Goal: Information Seeking & Learning: Learn about a topic

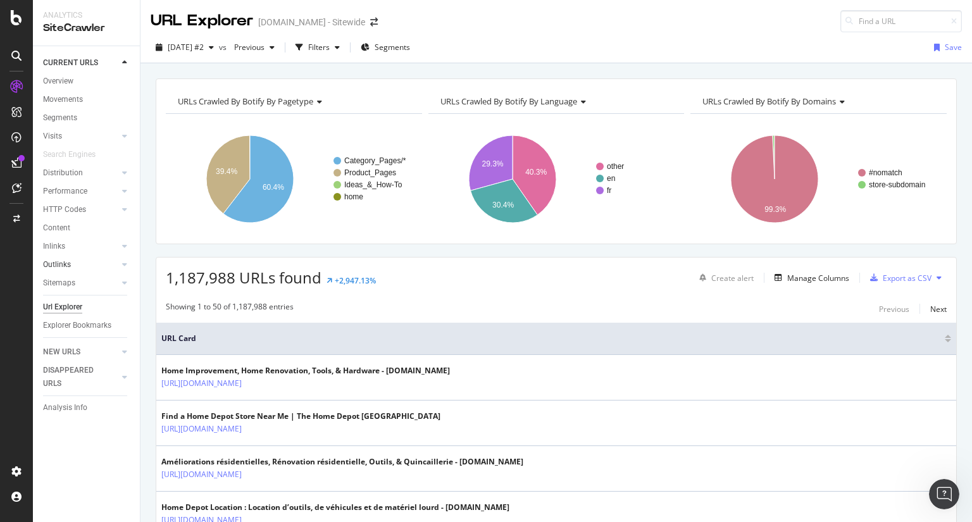
click at [73, 263] on link "Outlinks" at bounding box center [80, 264] width 75 height 13
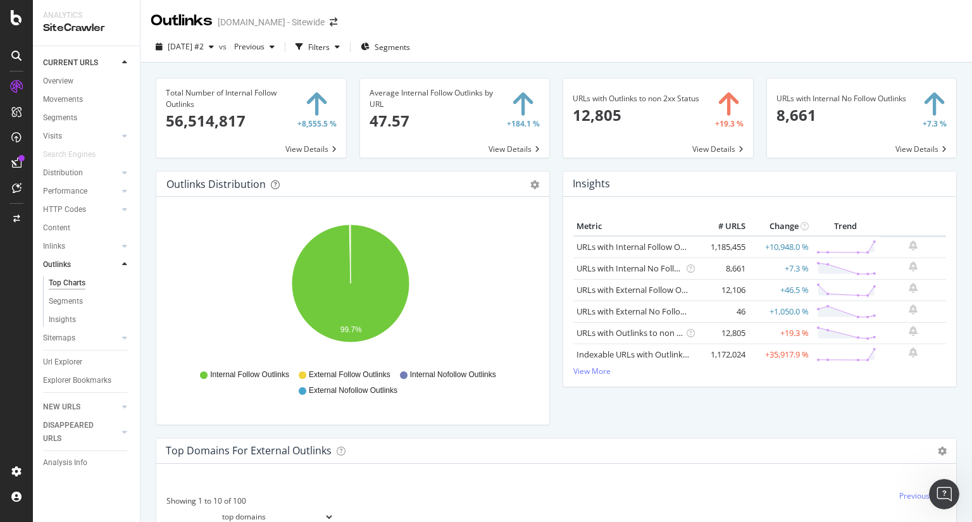
click at [149, 311] on div "Total Number of Internal Follow Outlinks 56,514,817 +8,555.5 % View Details Ave…" at bounding box center [555, 324] width 831 height 522
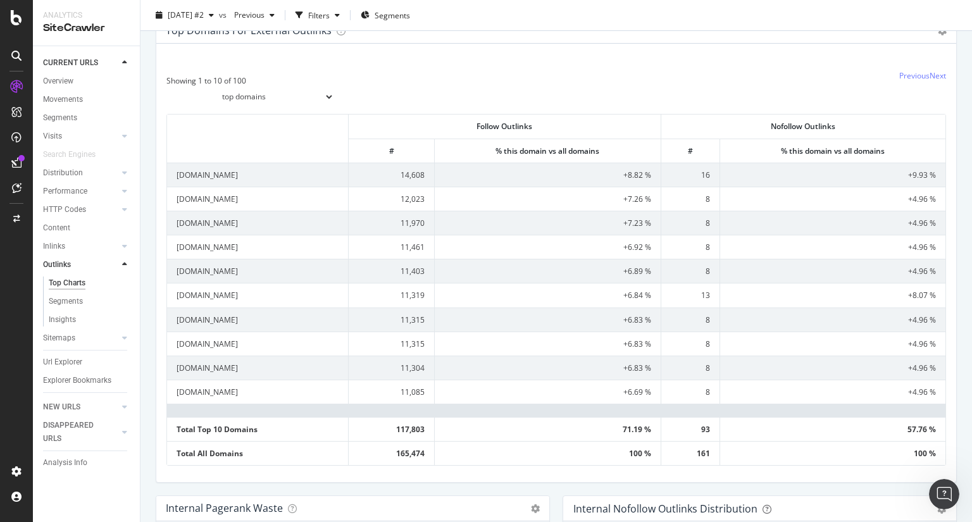
scroll to position [421, 0]
click at [79, 142] on div "SiteCrawler" at bounding box center [69, 142] width 45 height 13
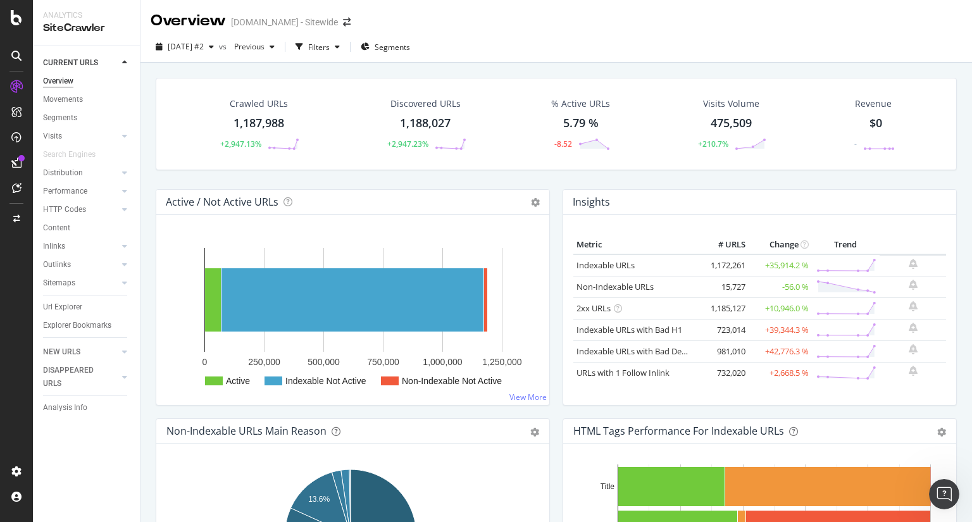
click at [263, 125] on div "1,187,988" at bounding box center [258, 123] width 51 height 16
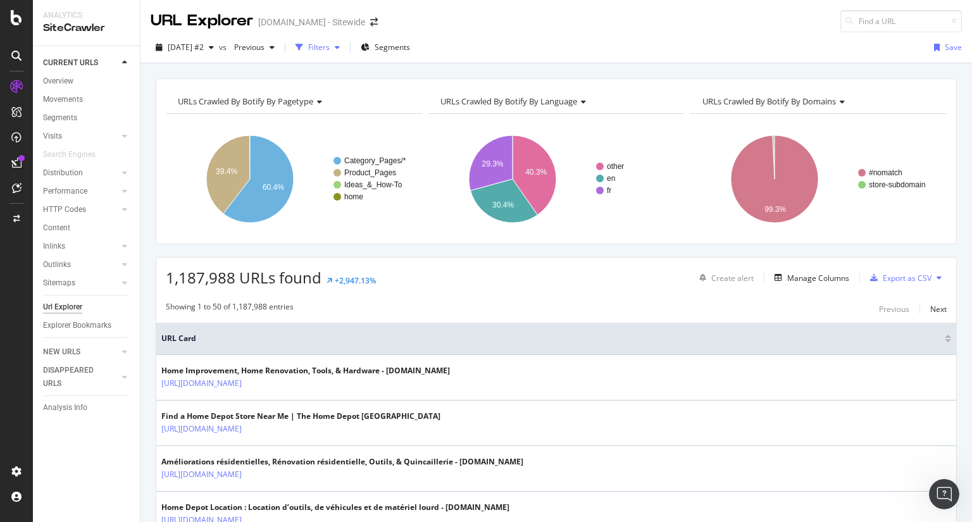
click at [340, 46] on icon "button" at bounding box center [337, 48] width 5 height 8
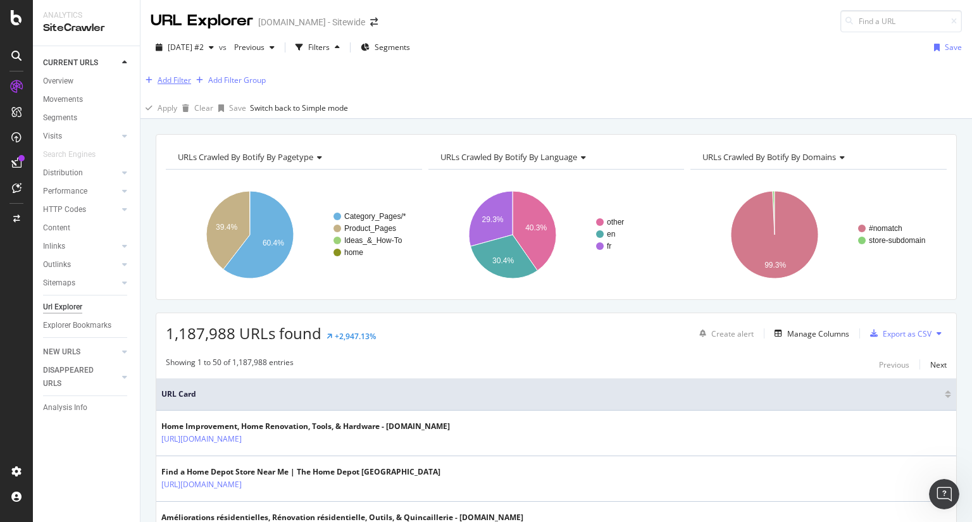
click at [185, 82] on div "Add Filter" at bounding box center [174, 80] width 34 height 11
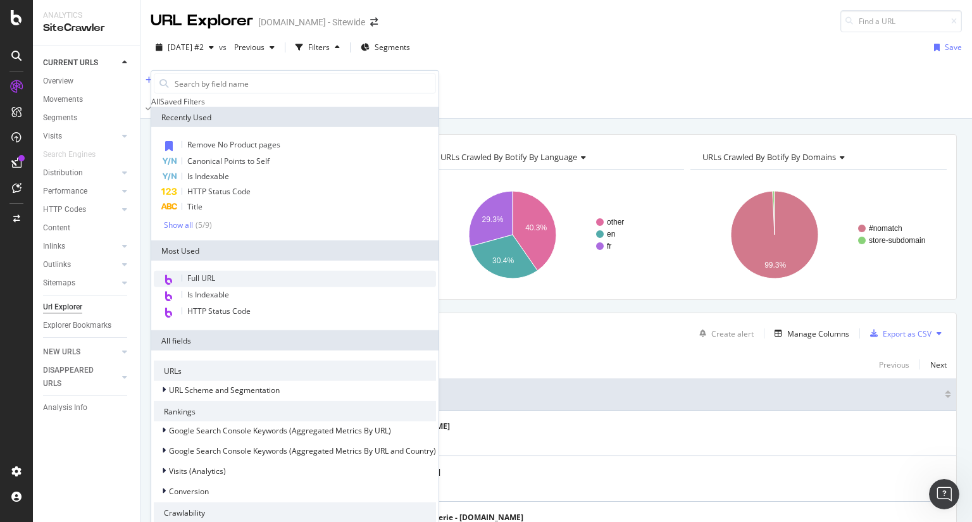
click at [206, 283] on span "Full URL" at bounding box center [201, 278] width 28 height 11
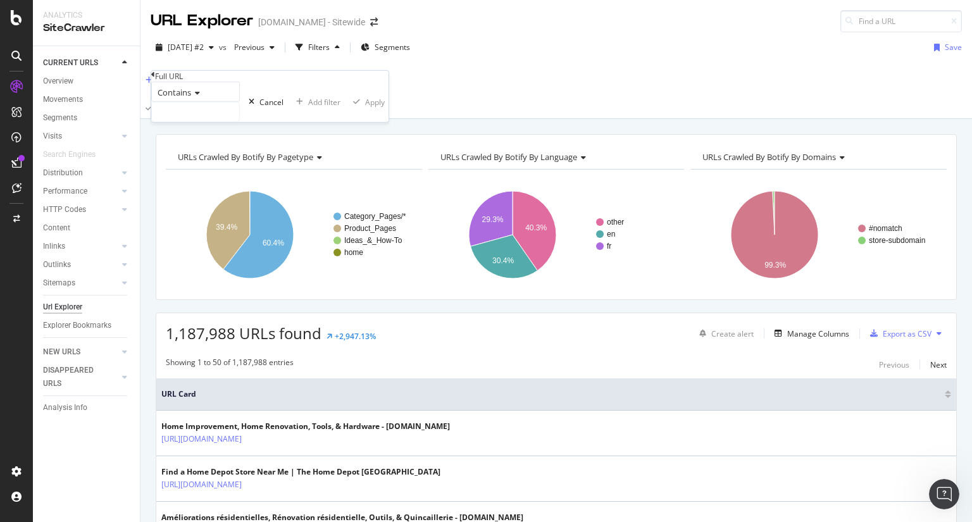
click at [204, 102] on div "Contains" at bounding box center [195, 92] width 89 height 20
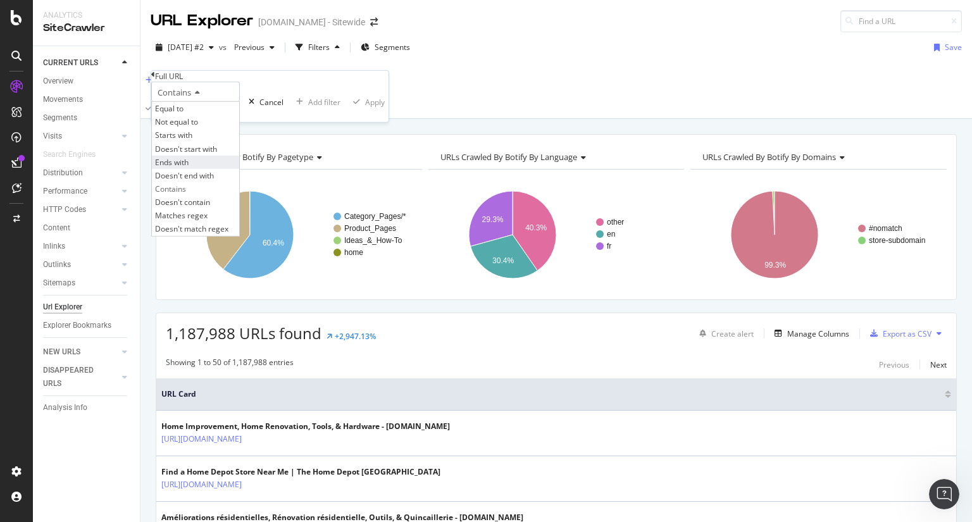
click at [188, 168] on span "Ends with" at bounding box center [172, 162] width 34 height 11
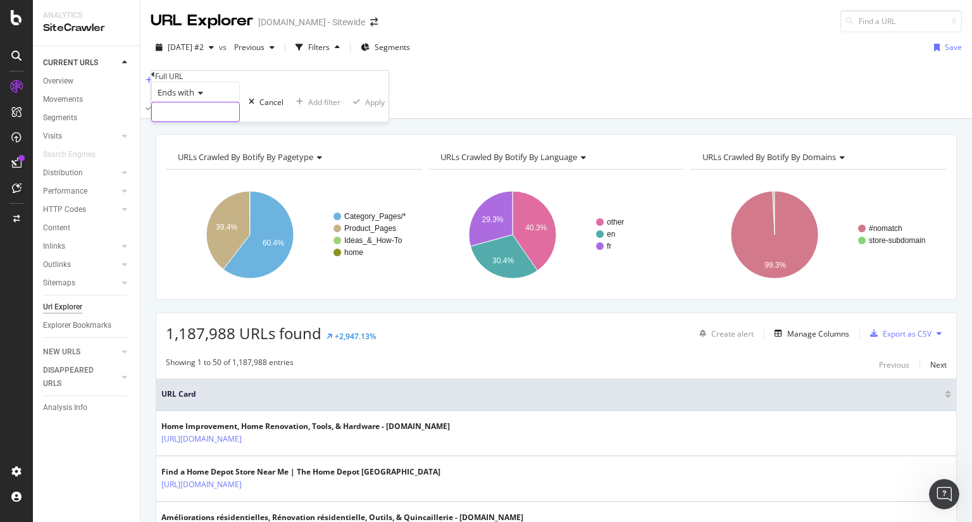
click at [232, 121] on input "text" at bounding box center [195, 111] width 87 height 19
paste input "/customer-support/terms-of-use.html"
type input "/customer-support/terms-of-use.html"
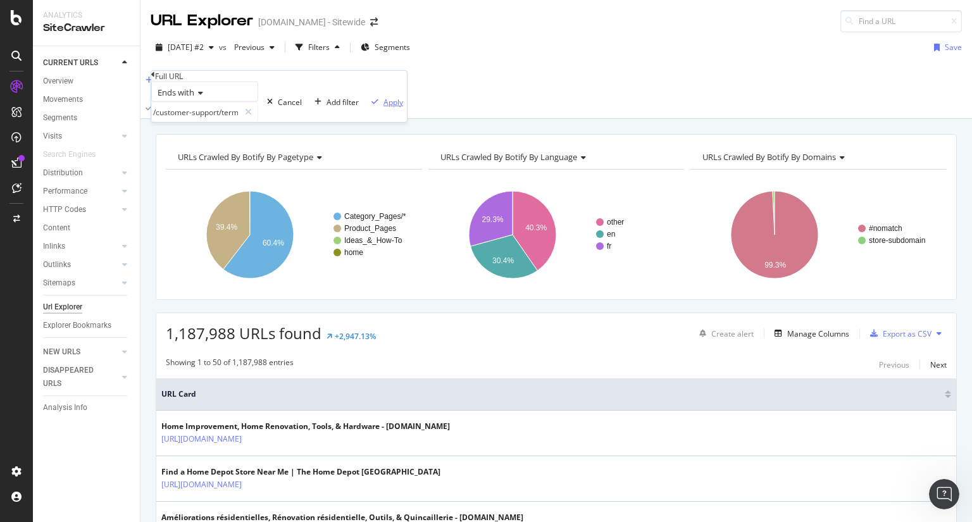
click at [383, 107] on div "Apply" at bounding box center [393, 101] width 20 height 11
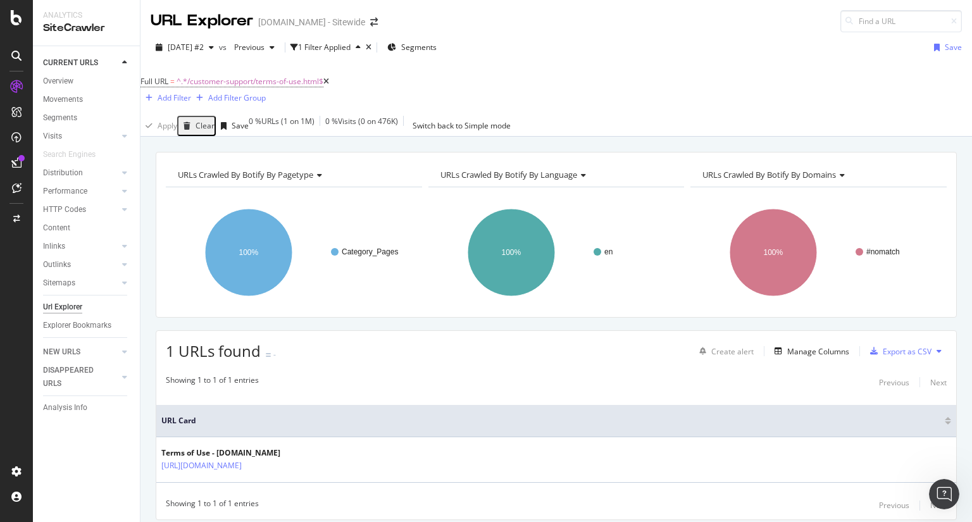
scroll to position [28, 0]
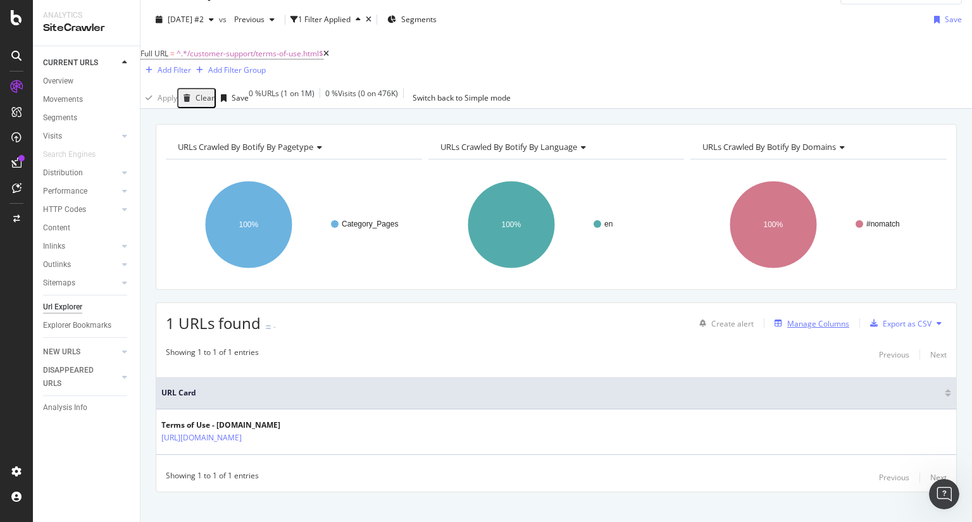
click at [814, 318] on div "Manage Columns" at bounding box center [818, 323] width 62 height 11
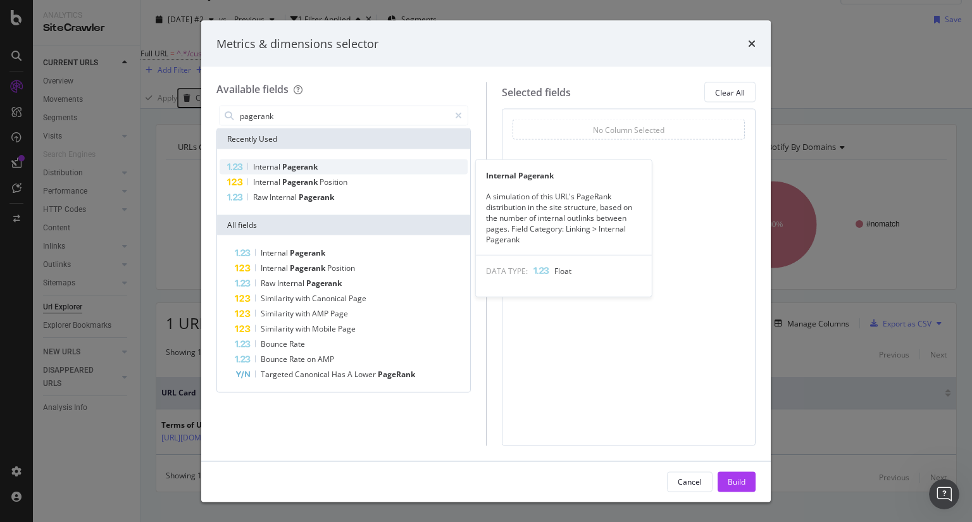
type input "pagerank"
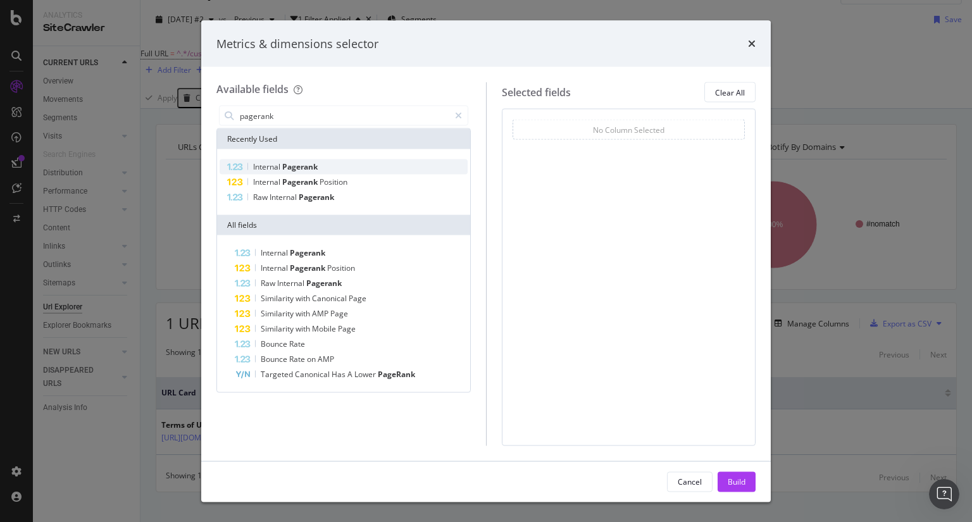
click at [276, 164] on span "Internal" at bounding box center [267, 166] width 29 height 11
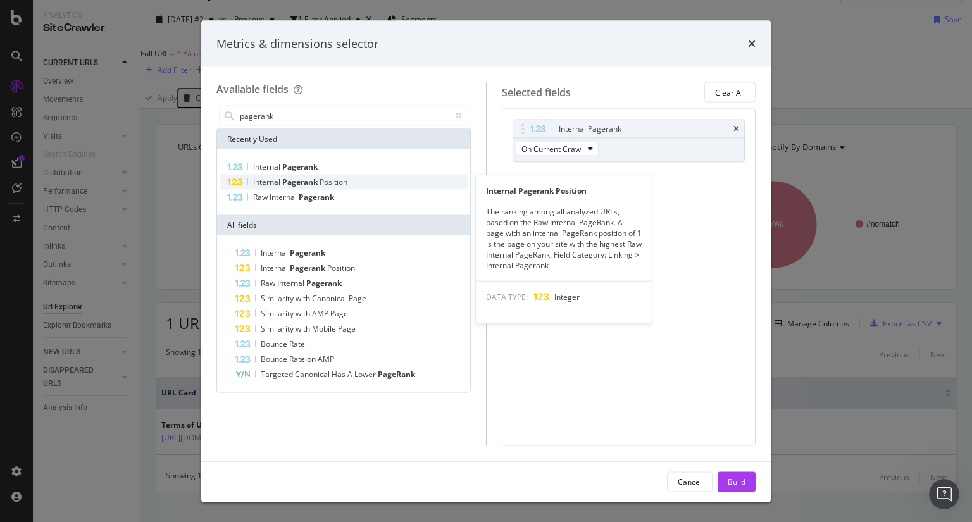
click at [307, 179] on span "Pagerank" at bounding box center [300, 181] width 37 height 11
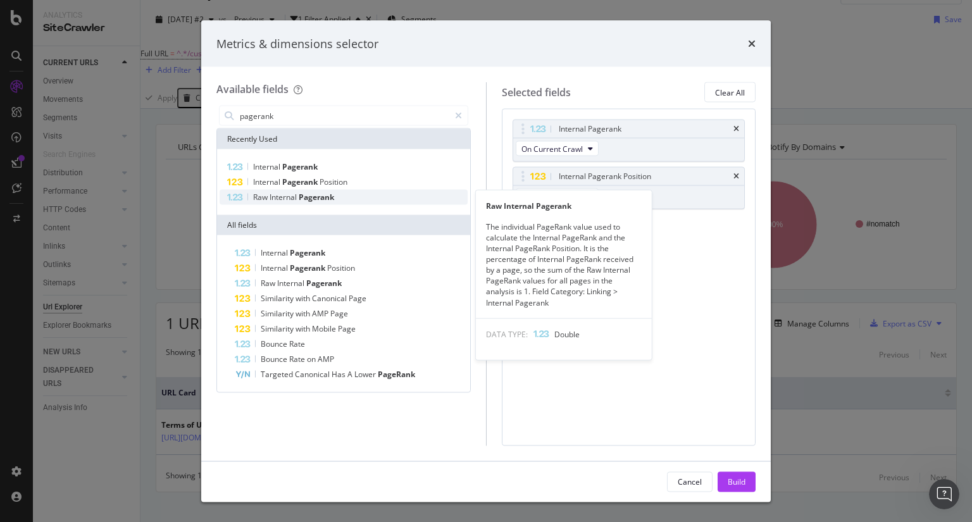
click at [314, 199] on span "Pagerank" at bounding box center [316, 197] width 35 height 11
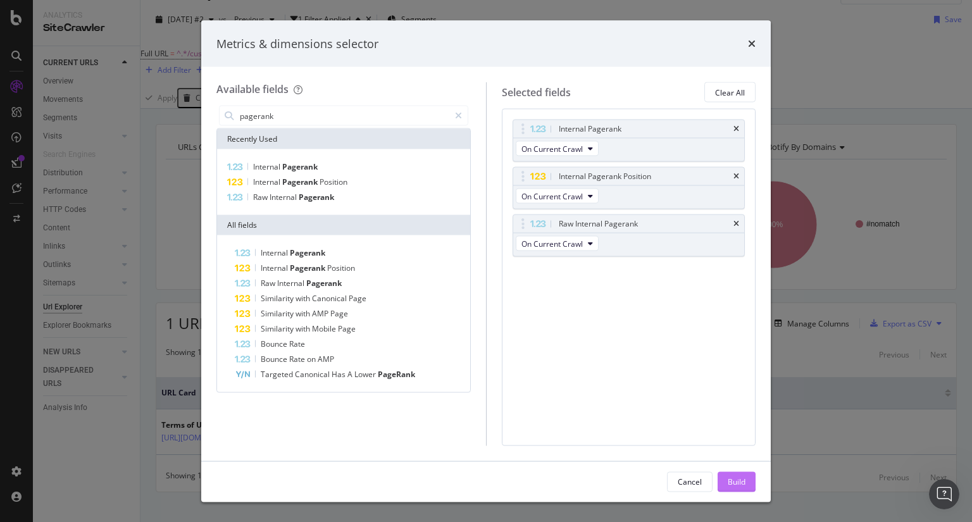
click at [737, 480] on div "Build" at bounding box center [736, 481] width 18 height 11
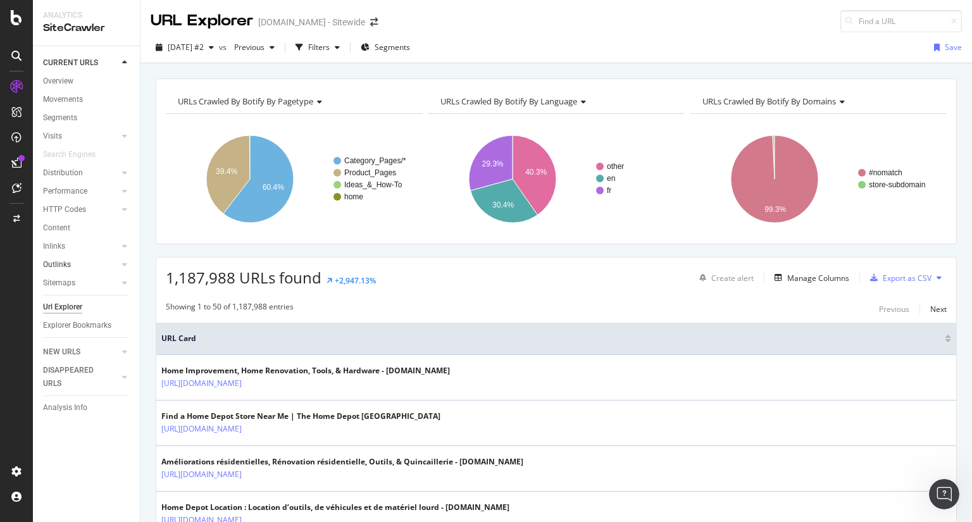
click at [71, 266] on link "Outlinks" at bounding box center [80, 264] width 75 height 13
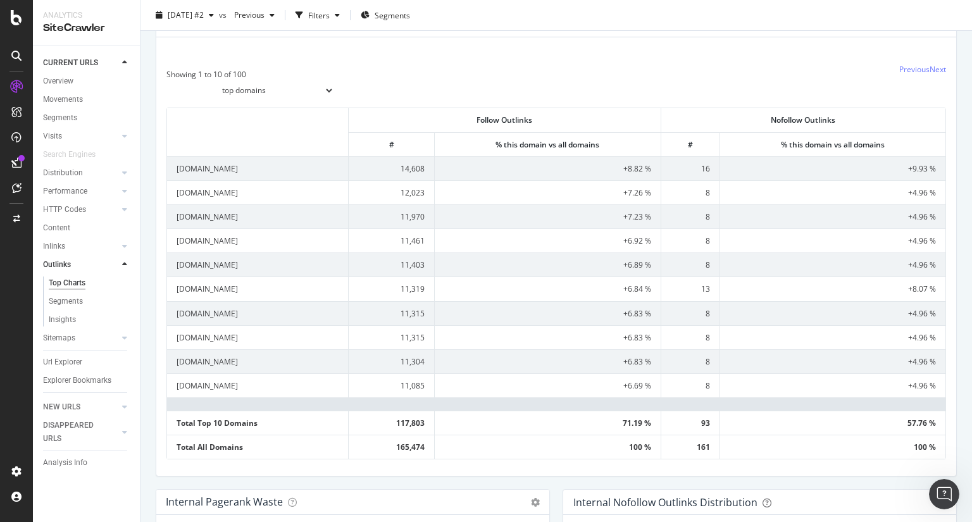
scroll to position [437, 0]
